Goal: Information Seeking & Learning: Learn about a topic

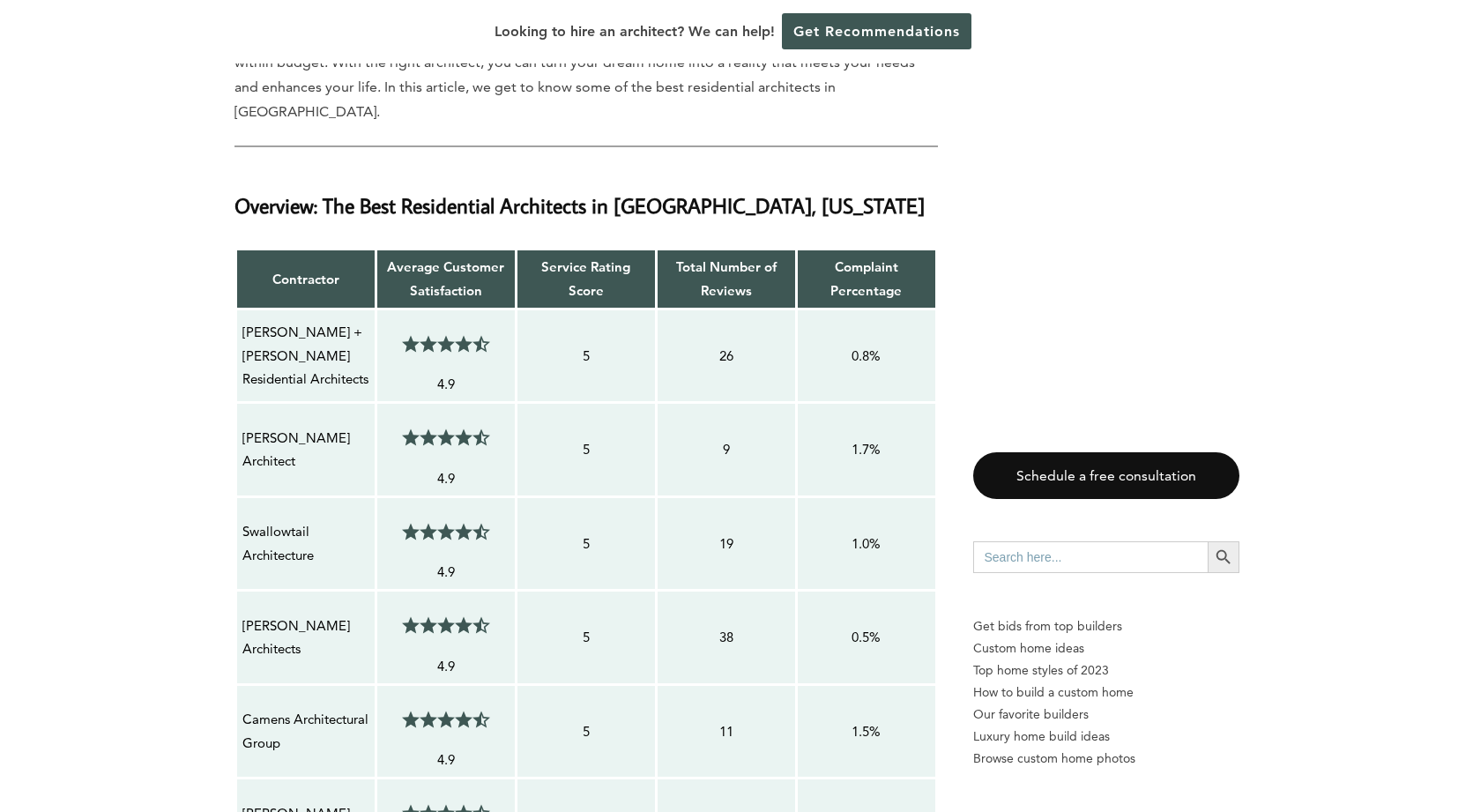
scroll to position [1447, 0]
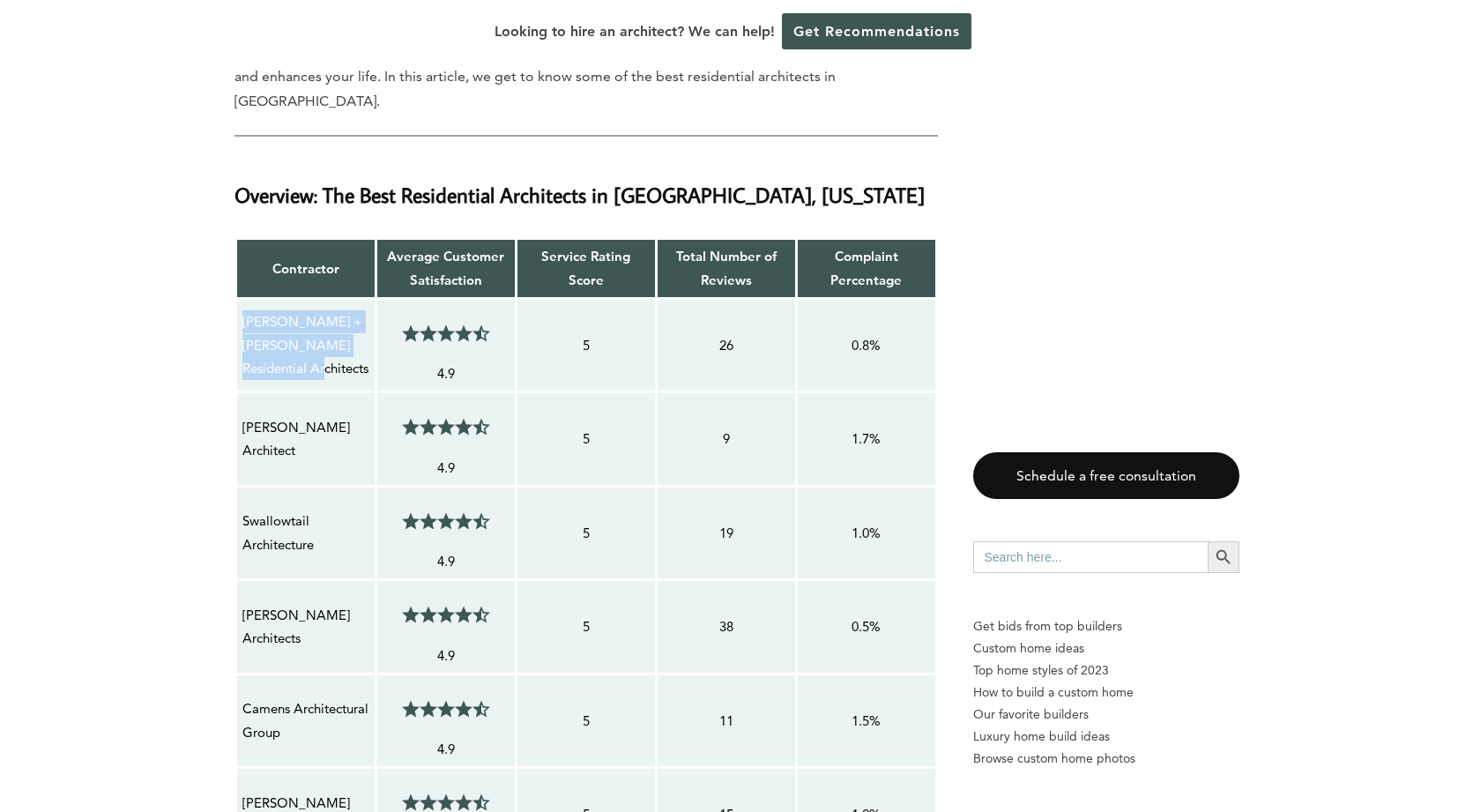
drag, startPoint x: 244, startPoint y: 255, endPoint x: 368, endPoint y: 288, distance: 128.3
click at [368, 310] on p "[PERSON_NAME] + [PERSON_NAME] Residential Architects" at bounding box center [306, 345] width 127 height 70
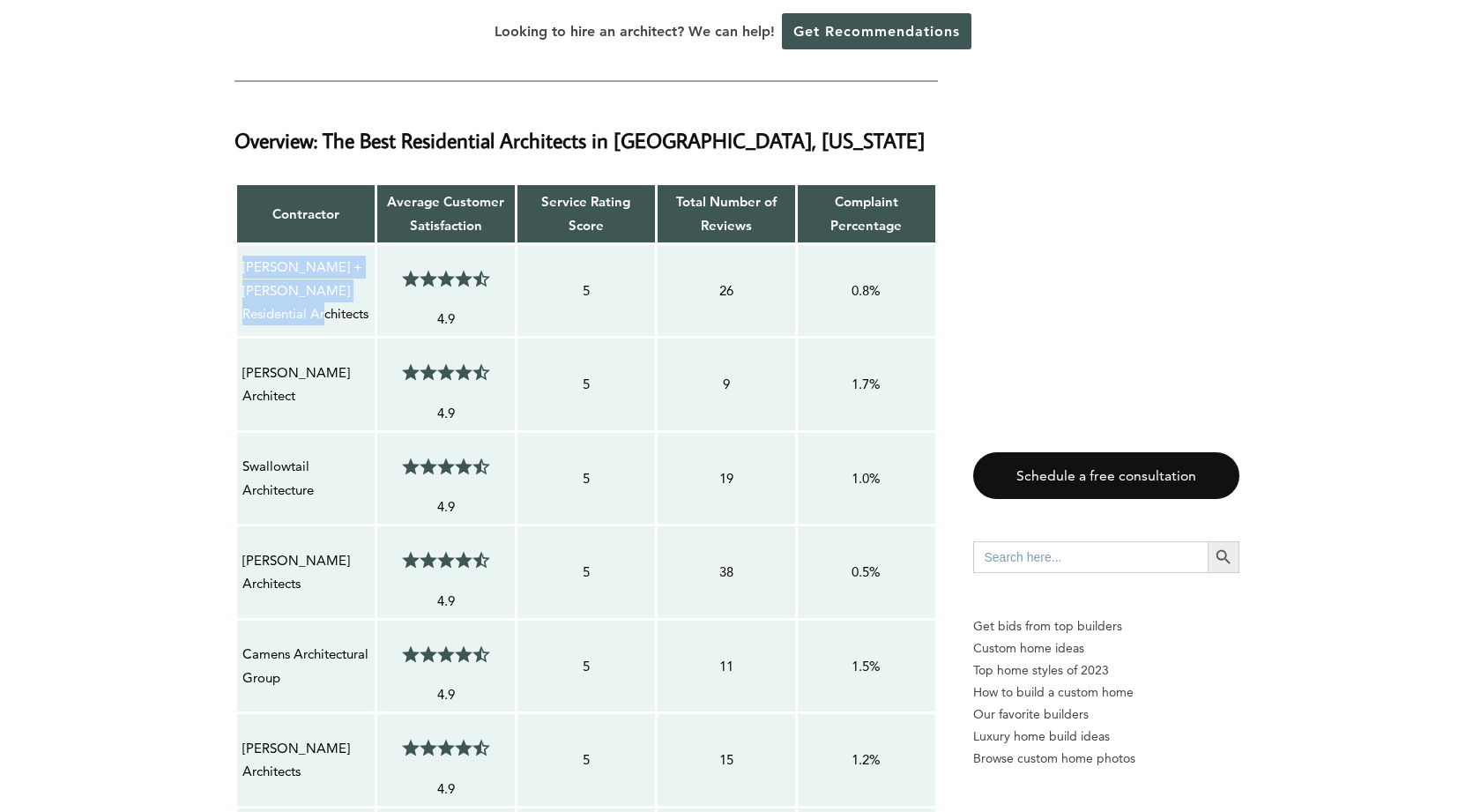
scroll to position [1503, 0]
copy p "[PERSON_NAME] + [PERSON_NAME] Residential Architects"
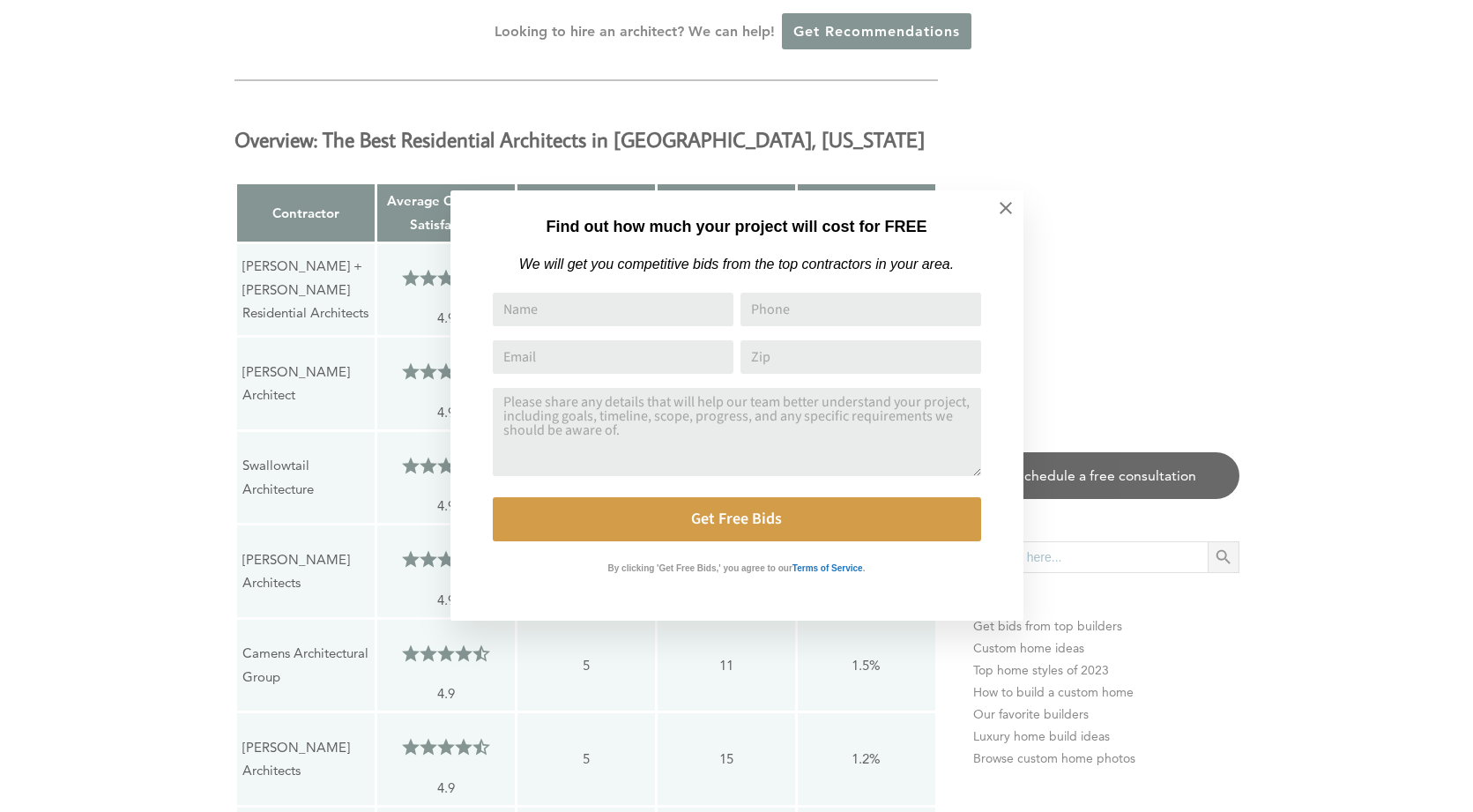
click at [166, 379] on div "Find out how much your project will cost for FREE We will get you competitive b…" at bounding box center [736, 406] width 1473 height 812
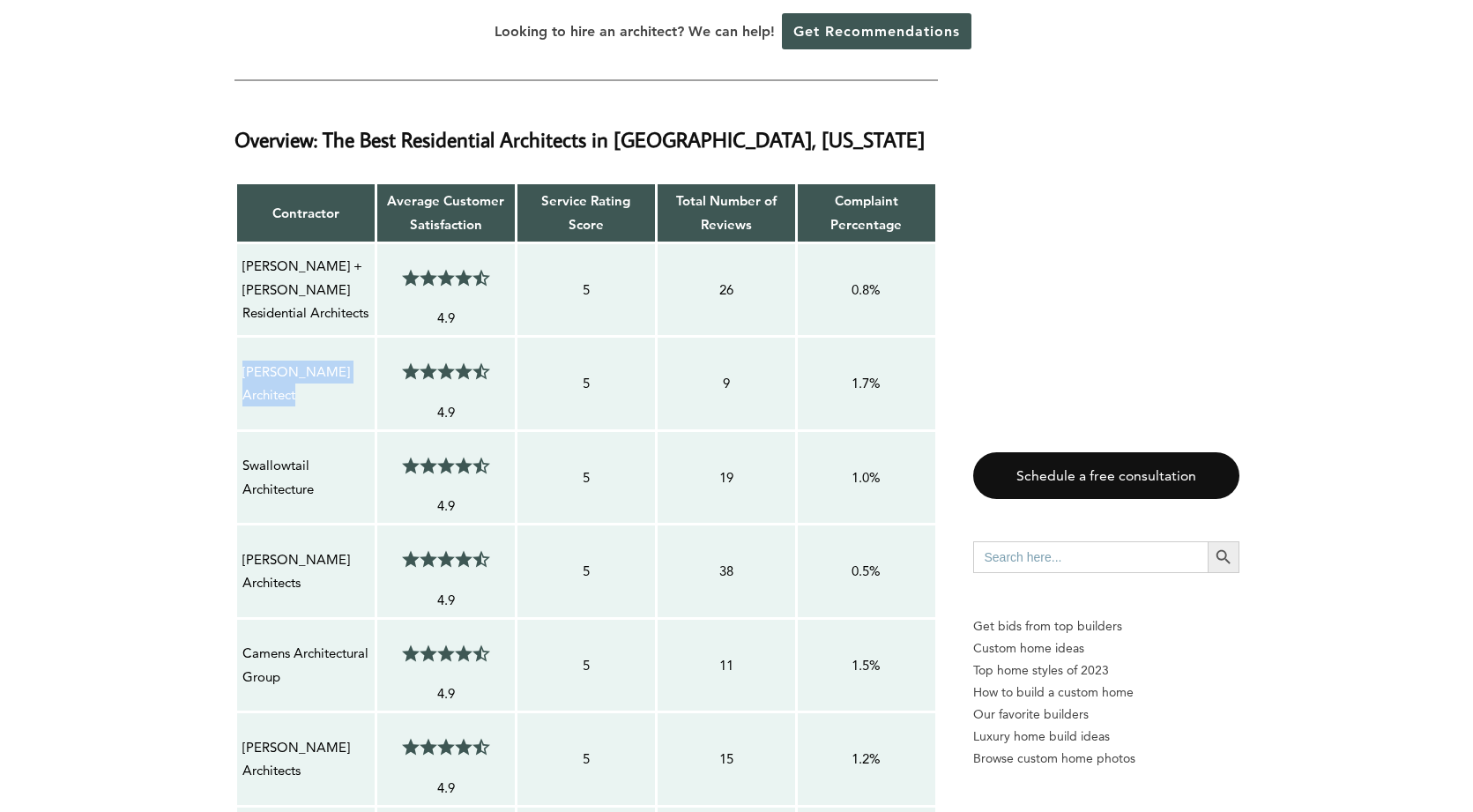
drag, startPoint x: 235, startPoint y: 292, endPoint x: 308, endPoint y: 318, distance: 77.5
click at [308, 318] on table "Contractor Average Customer Satisfaction Service Rating Score Total Number of R…" at bounding box center [586, 823] width 704 height 1283
copy p "[PERSON_NAME] Architect"
drag, startPoint x: 239, startPoint y: 386, endPoint x: 335, endPoint y: 414, distance: 100.0
click at [335, 430] on td "Swallowtail Architecture" at bounding box center [305, 477] width 140 height 94
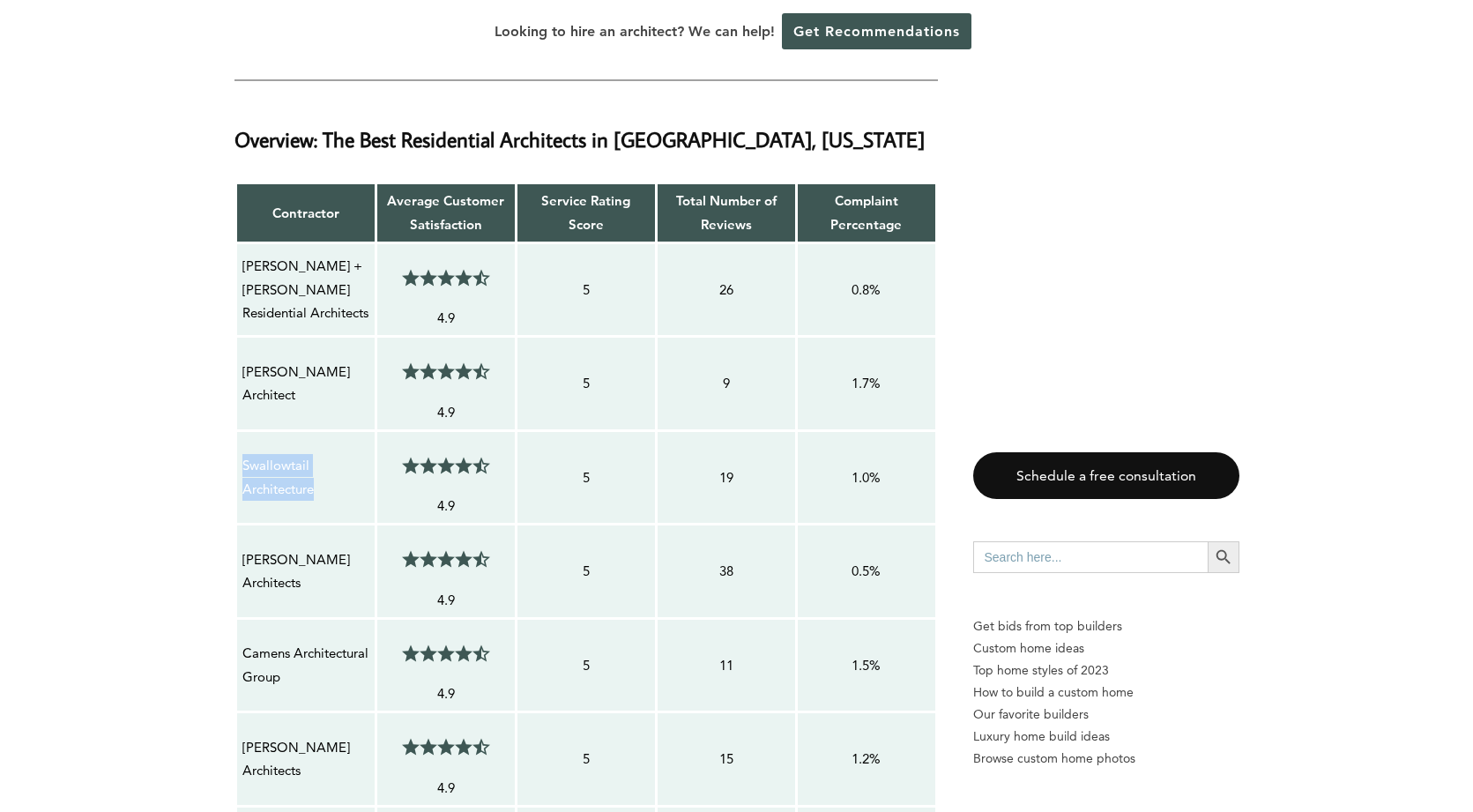
copy p "Swallowtail Architecture"
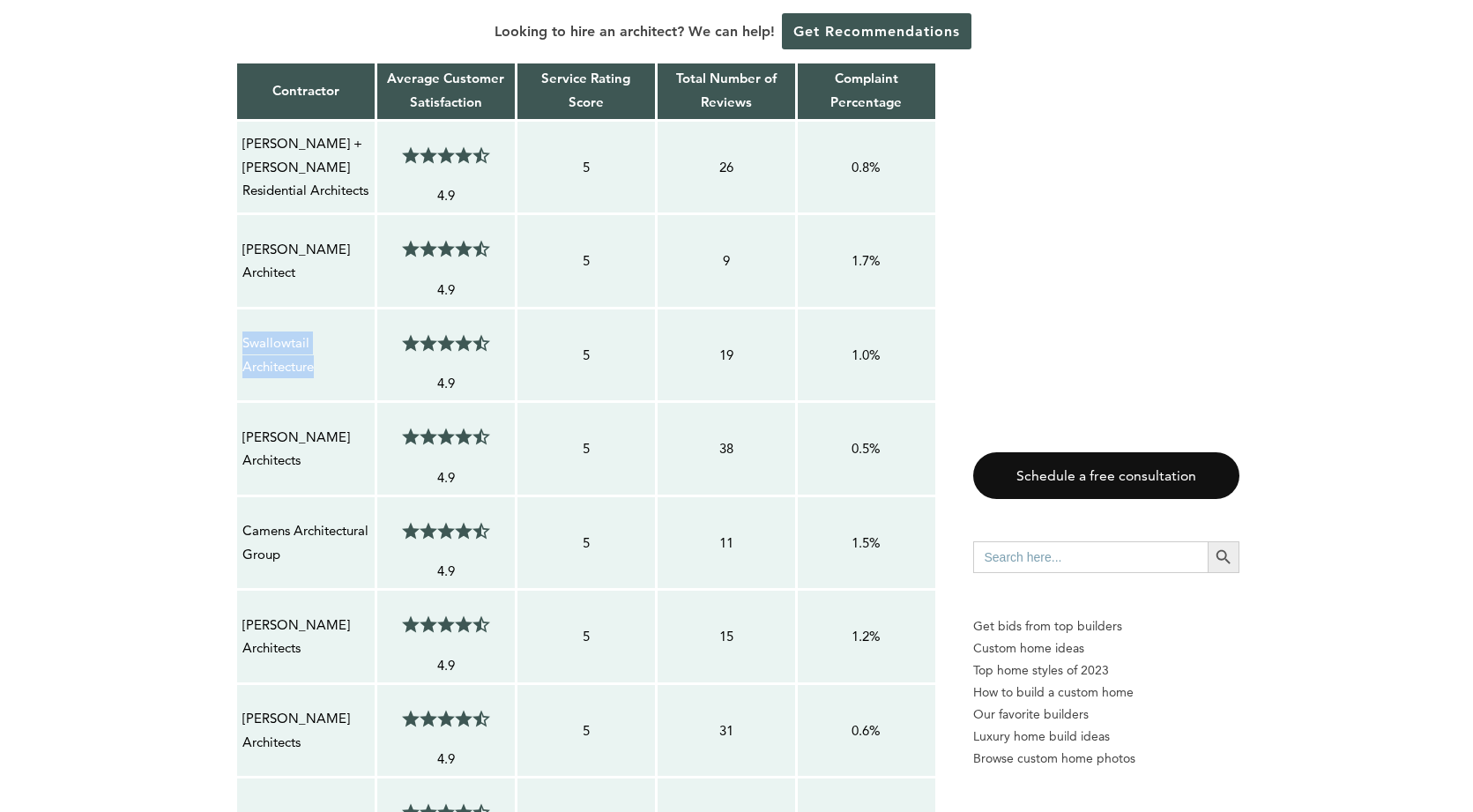
scroll to position [1660, 0]
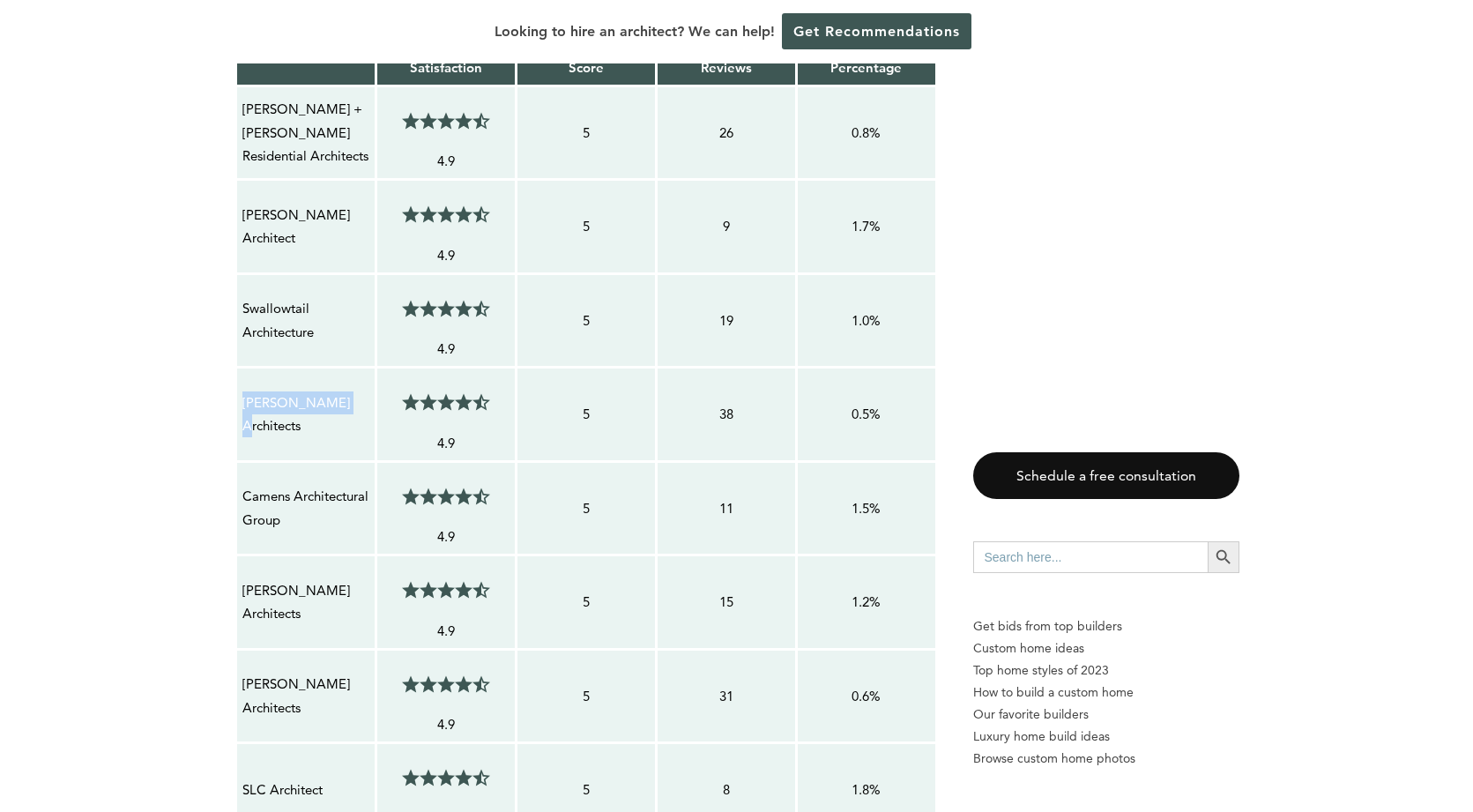
drag, startPoint x: 239, startPoint y: 339, endPoint x: 360, endPoint y: 339, distance: 121.0
click at [360, 368] on td "[PERSON_NAME] Architects" at bounding box center [305, 414] width 140 height 94
copy p "[PERSON_NAME] Architects"
